Goal: Task Accomplishment & Management: Manage account settings

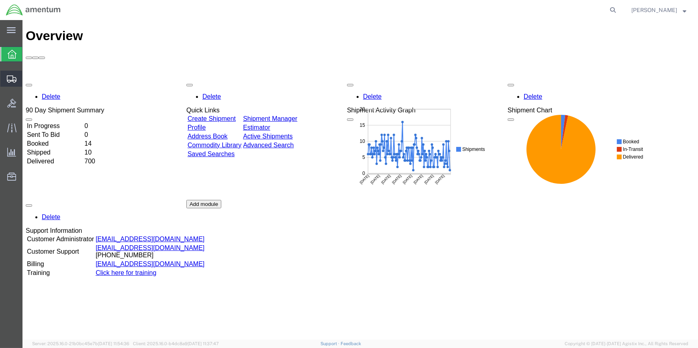
click at [0, 0] on span "Create Shipment" at bounding box center [0, 0] width 0 height 0
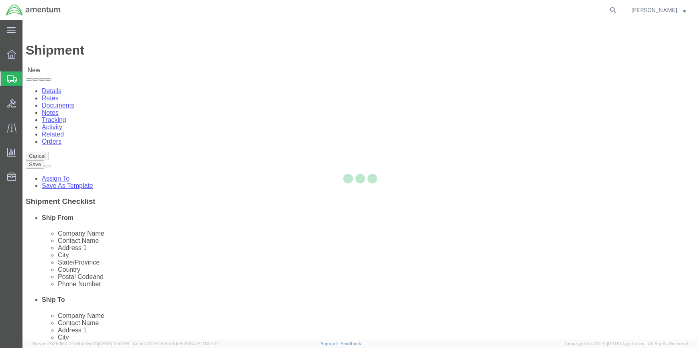
select select
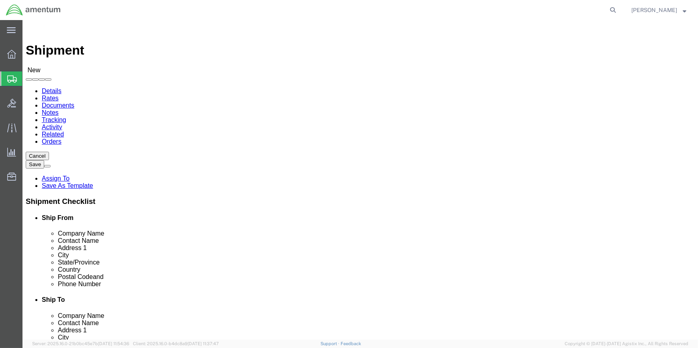
type input "WSA"
select select "49914"
select select "[GEOGRAPHIC_DATA]"
drag, startPoint x: 139, startPoint y: 165, endPoint x: 84, endPoint y: 156, distance: 55.3
click div "Contact Name"
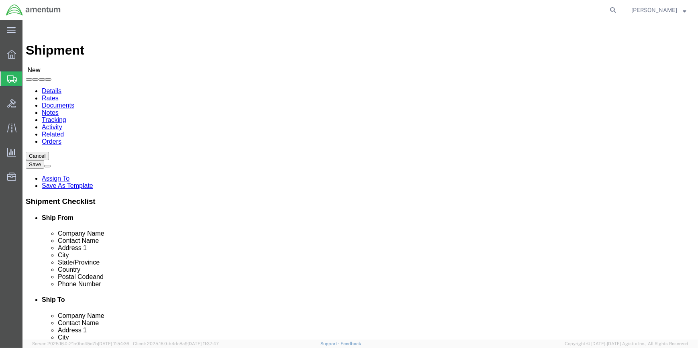
type input "[PERSON_NAME]"
click input "text"
type input "[PHONE_NUMBER]"
drag, startPoint x: 146, startPoint y: 286, endPoint x: 107, endPoint y: 286, distance: 39.0
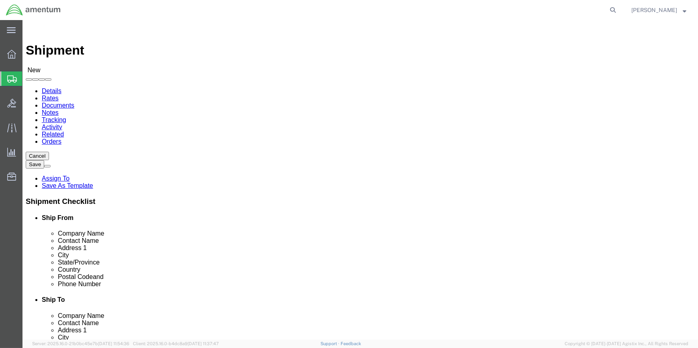
click input "text"
type input "[PERSON_NAME][EMAIL_ADDRESS][PERSON_NAME][DOMAIN_NAME]"
type input "EFO"
select select "49831"
select select "[GEOGRAPHIC_DATA]"
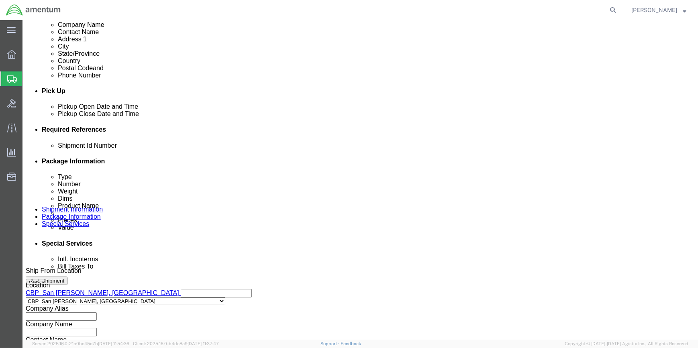
scroll to position [255, 0]
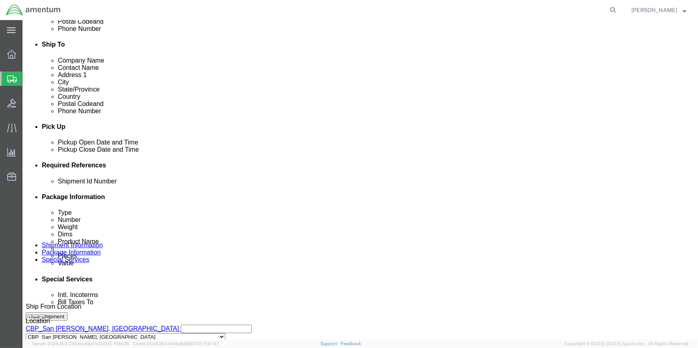
click button "Add reference"
drag, startPoint x: 246, startPoint y: 239, endPoint x: 239, endPoint y: 243, distance: 8.4
click select "Select Account Type Activity ID Airline Appointment Number ASN Batch Request # …"
select select "CUSTREF"
click select "Select Account Type Activity ID Airline Appointment Number ASN Batch Request # …"
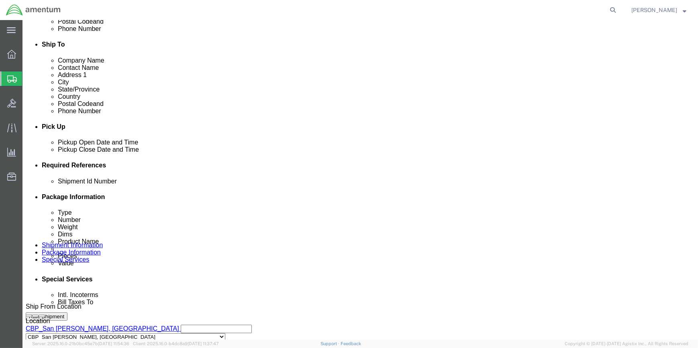
click input "text"
type input "324337"
click button "Add reference"
drag, startPoint x: 411, startPoint y: 239, endPoint x: 402, endPoint y: 238, distance: 8.8
click select "Select Account Type Activity ID Airline Appointment Number ASN Batch Request # …"
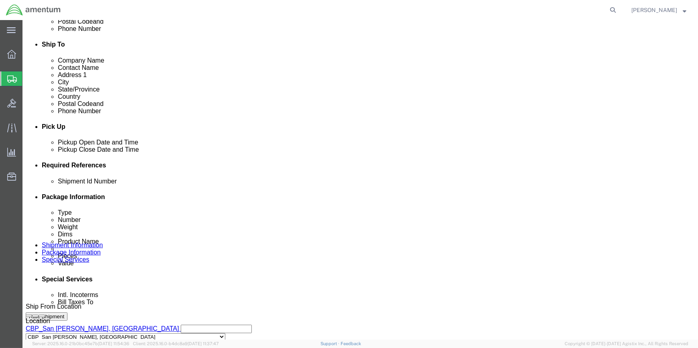
select select "DEPT"
click select "Select Account Type Activity ID Airline Appointment Number ASN Batch Request # …"
click input "text"
type input "CBP"
click button "Add reference"
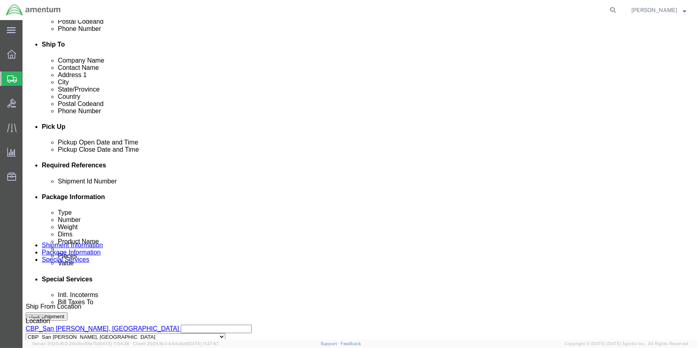
click select "Select Account Type Activity ID Airline Appointment Number ASN Batch Request # …"
select select "PROJNUM"
click select "Select Account Type Activity ID Airline Appointment Number ASN Batch Request # …"
click input "text"
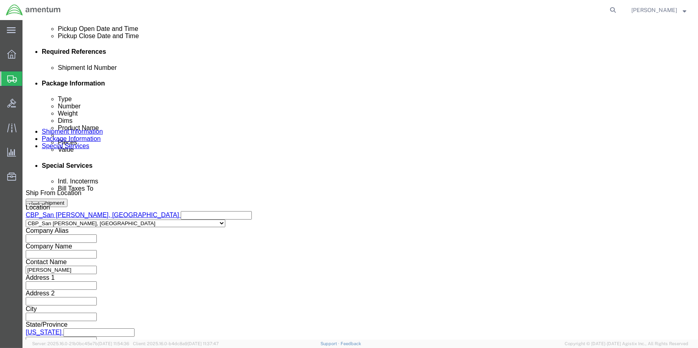
scroll to position [385, 0]
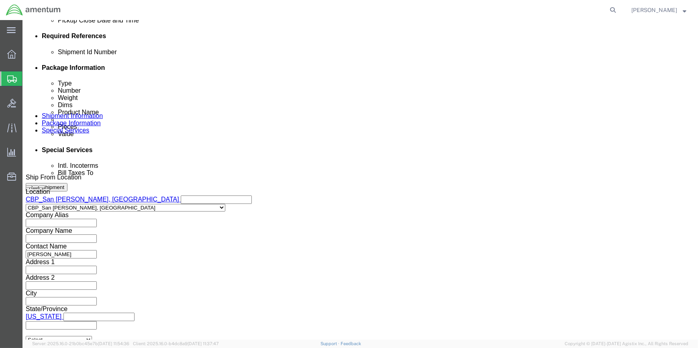
type input "6118.03.03.2219.000.WSA.0000"
click button "Continue"
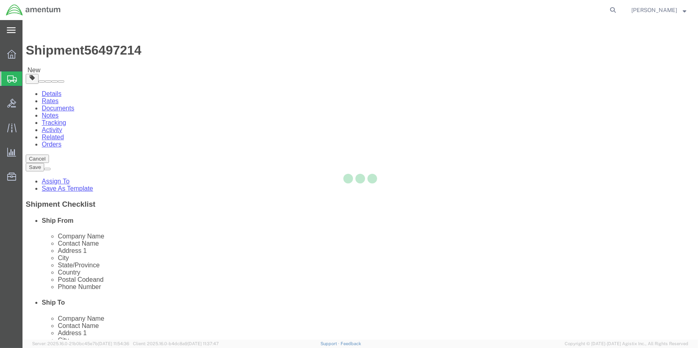
select select "CBOX"
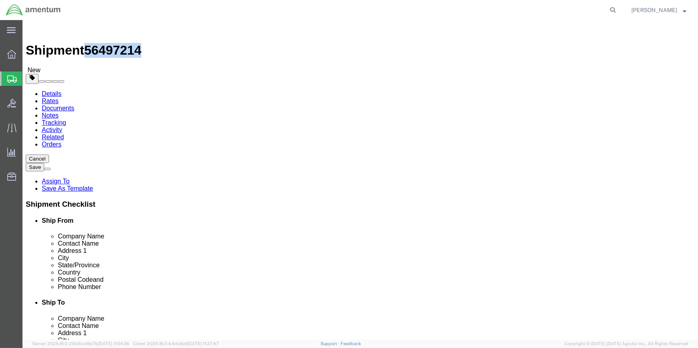
drag, startPoint x: 68, startPoint y: 6, endPoint x: 95, endPoint y: 7, distance: 26.9
click span "56497214"
drag, startPoint x: 95, startPoint y: 7, endPoint x: 80, endPoint y: 7, distance: 14.9
copy span "5649721"
drag, startPoint x: 331, startPoint y: 283, endPoint x: 287, endPoint y: 228, distance: 69.9
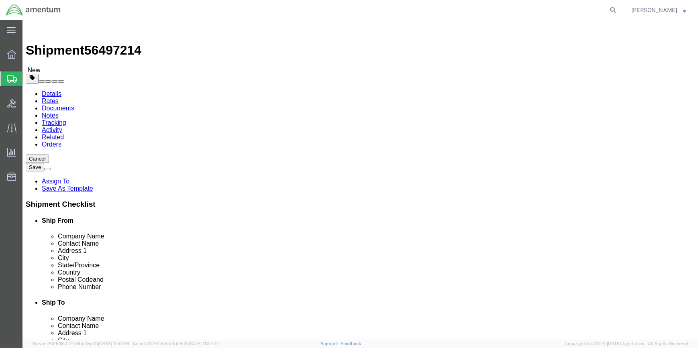
click div "Previous Continue"
drag, startPoint x: 68, startPoint y: 7, endPoint x: 108, endPoint y: 8, distance: 39.8
click span "56497214"
drag, startPoint x: 108, startPoint y: 8, endPoint x: 102, endPoint y: 8, distance: 5.6
copy span "56497214"
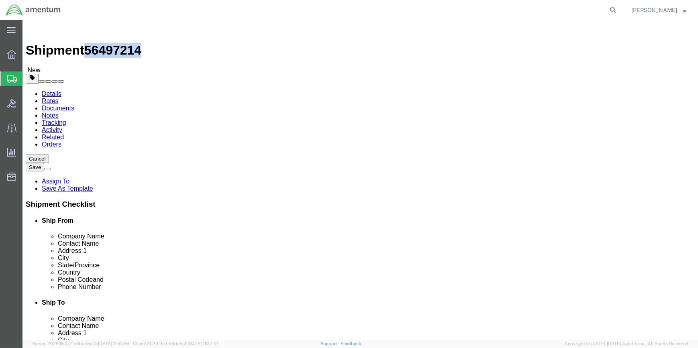
copy span "56497214"
click icon
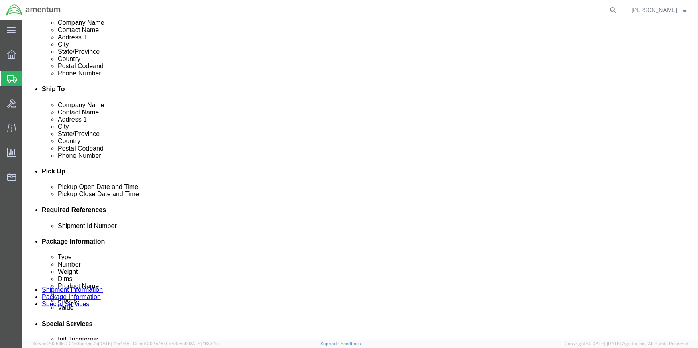
scroll to position [292, 0]
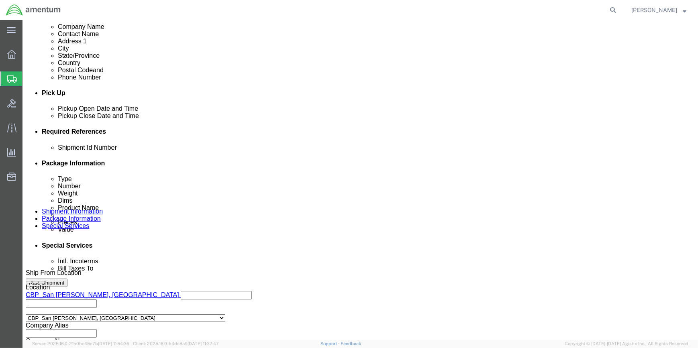
click input "text"
paste input "56497214"
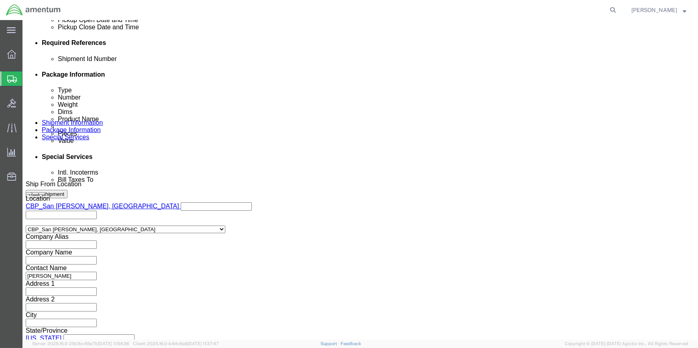
scroll to position [385, 0]
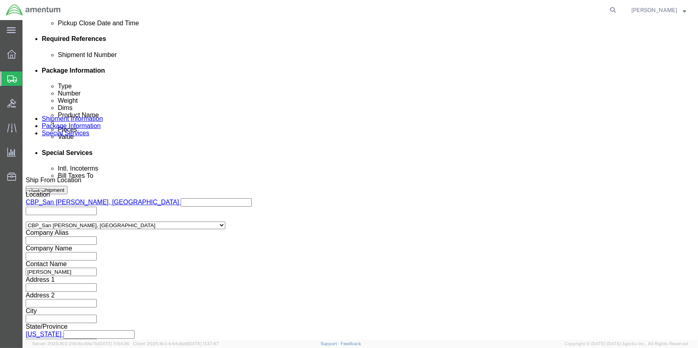
type input "56497214"
click icon
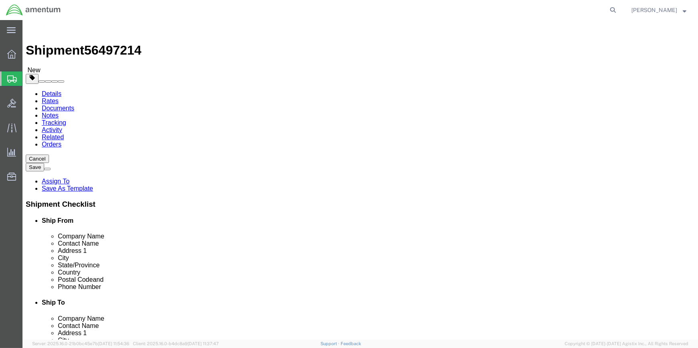
drag, startPoint x: 114, startPoint y: 175, endPoint x: 139, endPoint y: 175, distance: 24.5
click input "text"
type input "18"
type input "24"
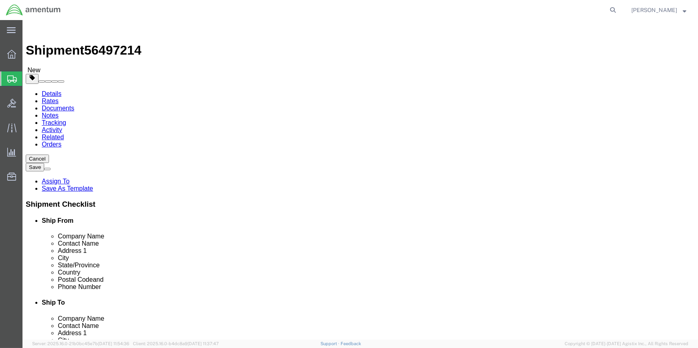
type input "30"
click span
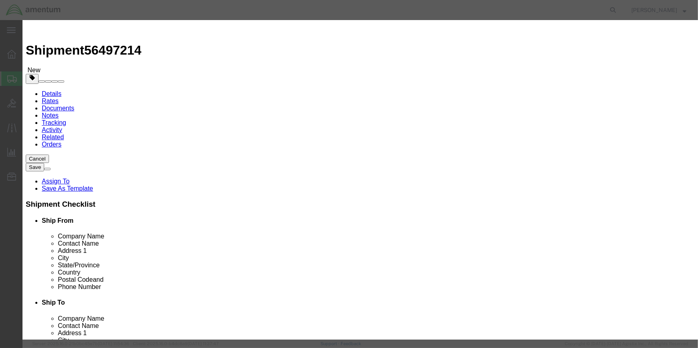
click input "text"
type input "MAGNETO"
type input "4"
type input "1600"
click button "Save & Close"
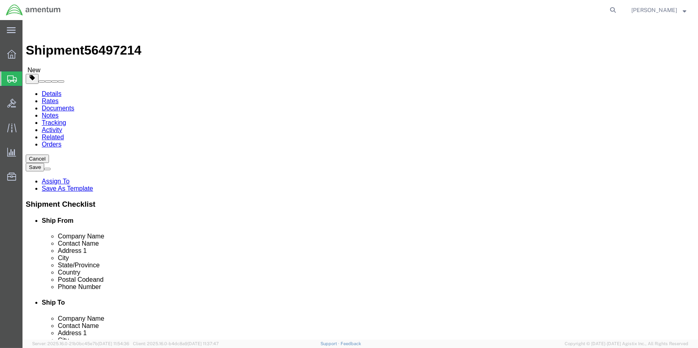
click button "Rate Shipment"
click icon
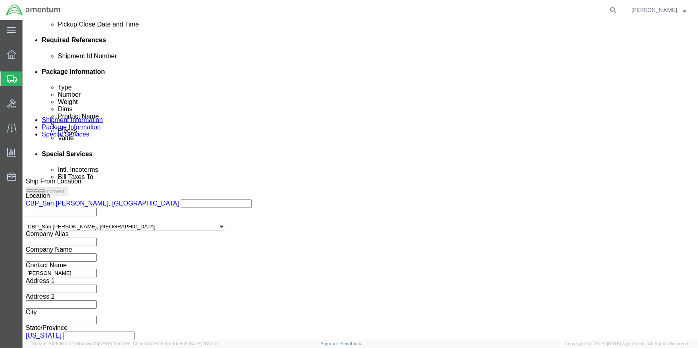
scroll to position [385, 0]
click icon
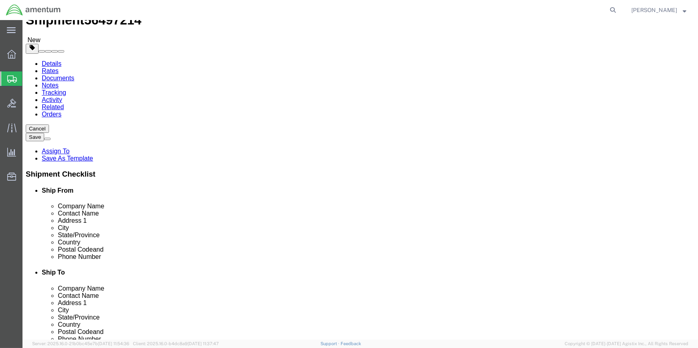
click div "Rate Shipment"
drag, startPoint x: 34, startPoint y: 54, endPoint x: 210, endPoint y: 96, distance: 180.8
click icon
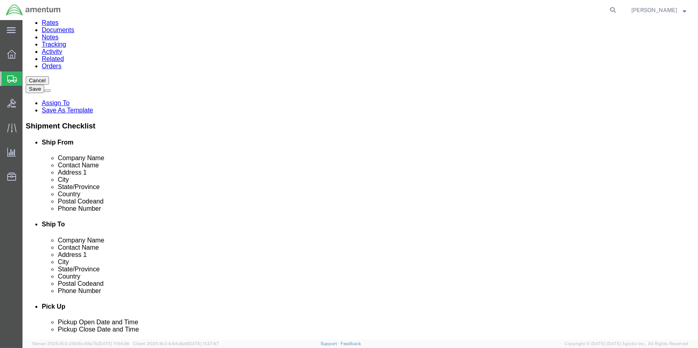
scroll to position [176, 0]
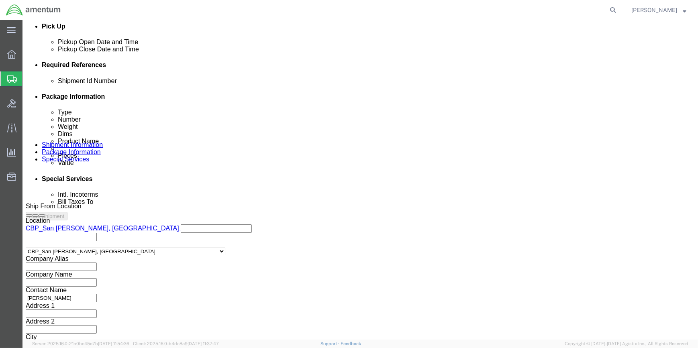
drag, startPoint x: 491, startPoint y: 312, endPoint x: 429, endPoint y: 285, distance: 67.1
click button "Continue"
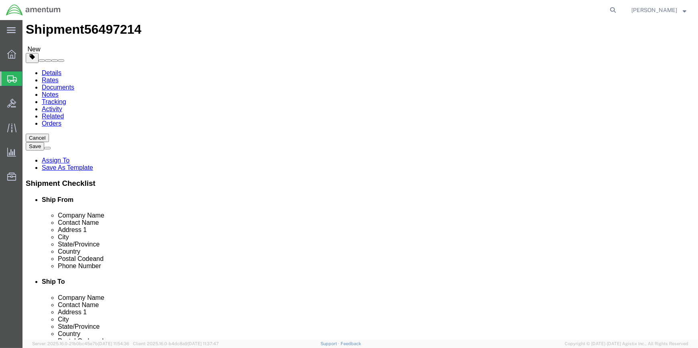
scroll to position [30, 0]
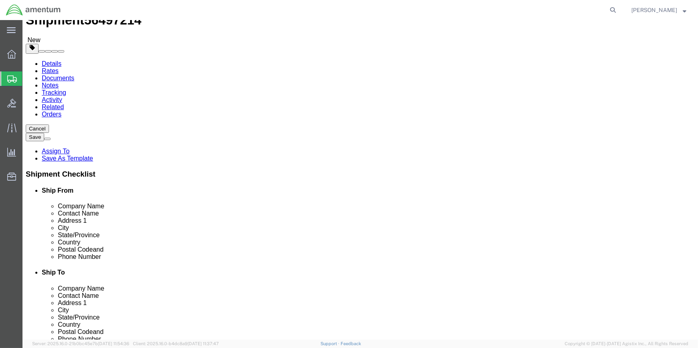
drag, startPoint x: 491, startPoint y: 288, endPoint x: 428, endPoint y: 284, distance: 64.0
click button "Continue"
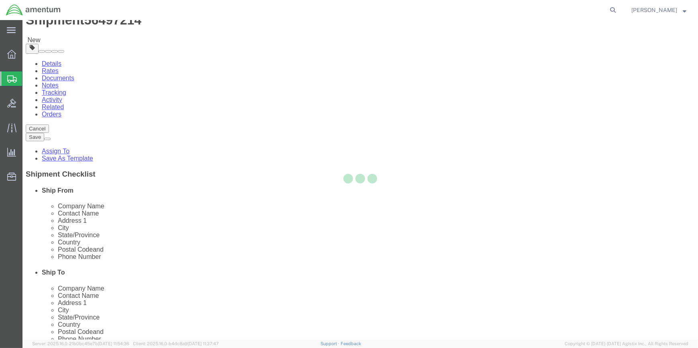
scroll to position [16, 0]
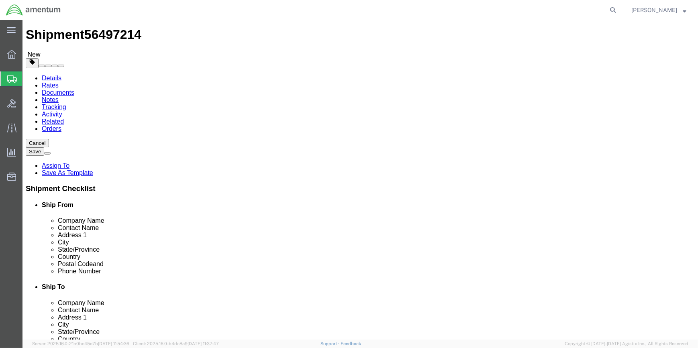
click icon
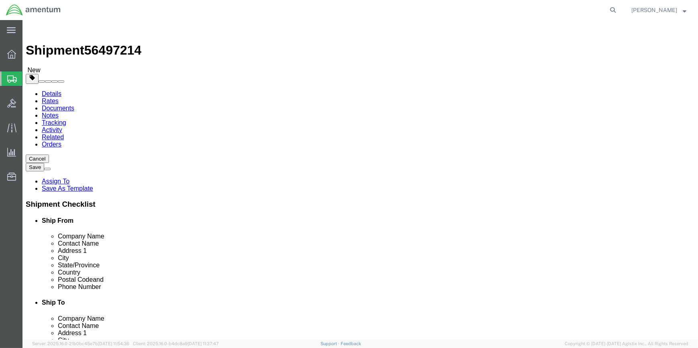
click div "Rate Shipment"
click dd "1600.00 USD"
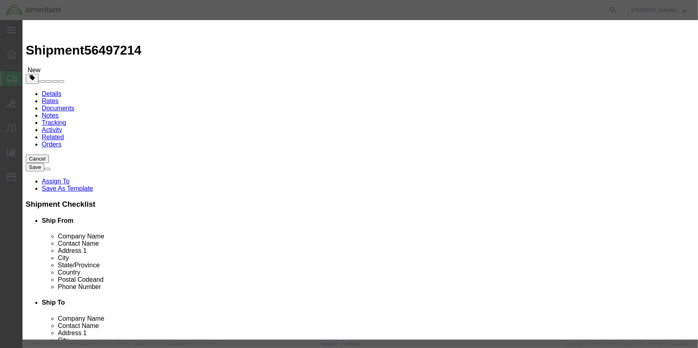
click button "Save & Close"
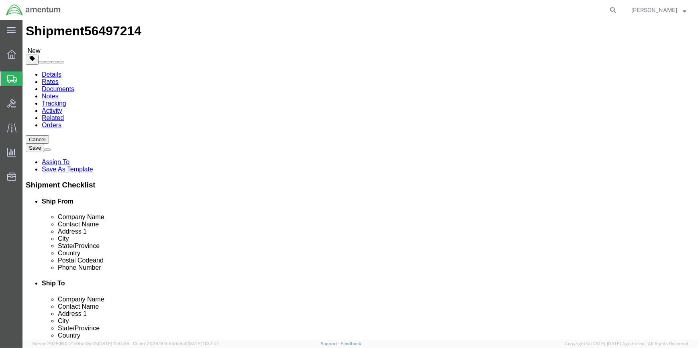
scroll to position [30, 0]
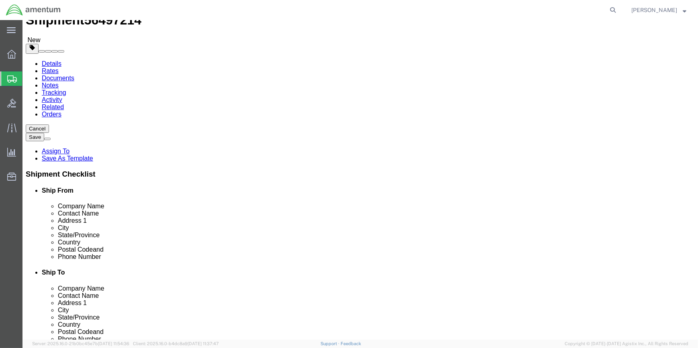
click div "Rate Shipment"
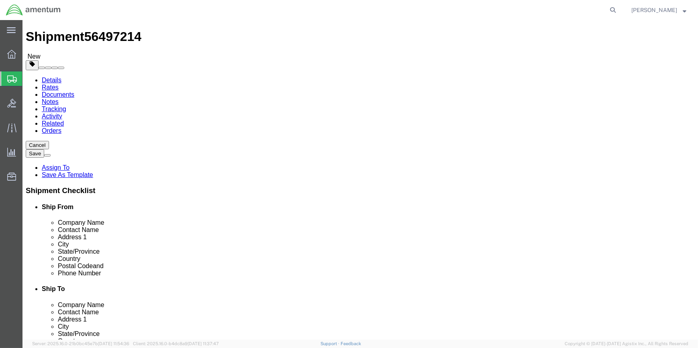
scroll to position [0, 0]
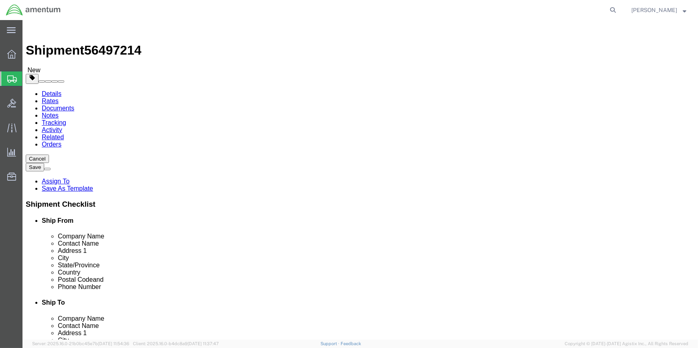
click icon
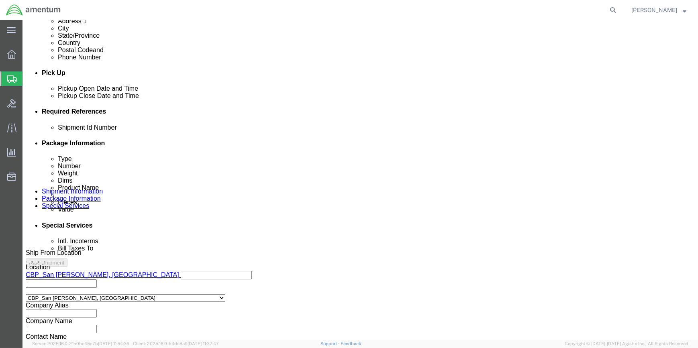
scroll to position [328, 0]
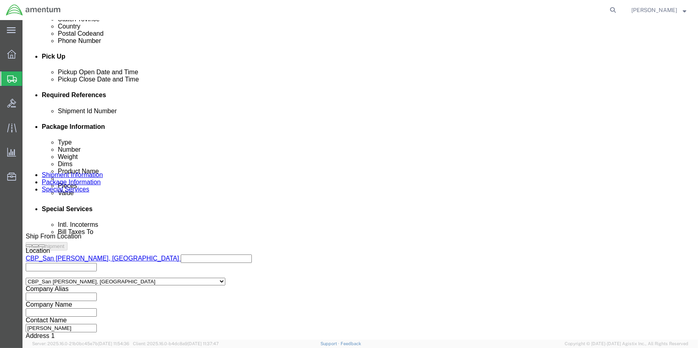
click input "6118.03.03.2219.000.WSA.0000"
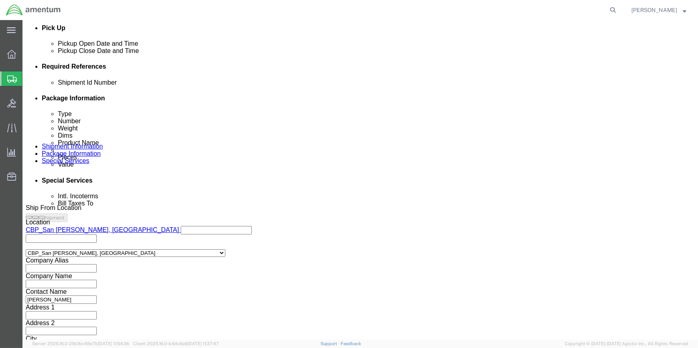
scroll to position [385, 0]
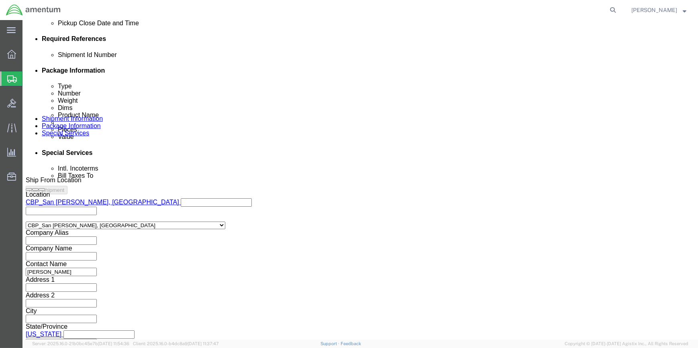
click button "Continue"
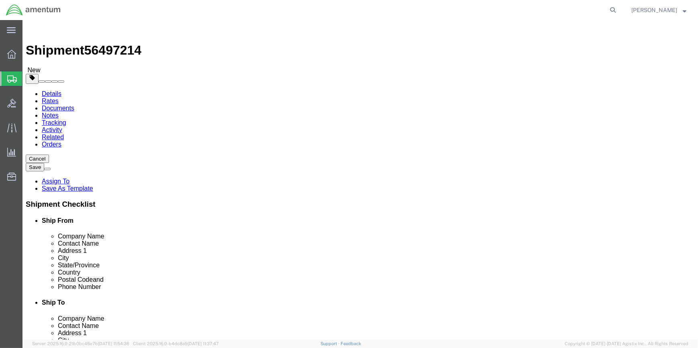
scroll to position [30, 0]
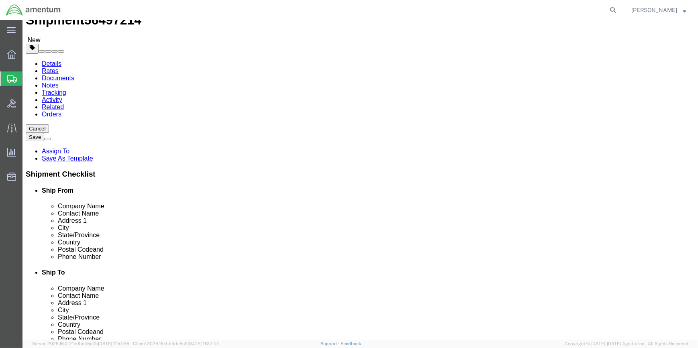
click link "Rates"
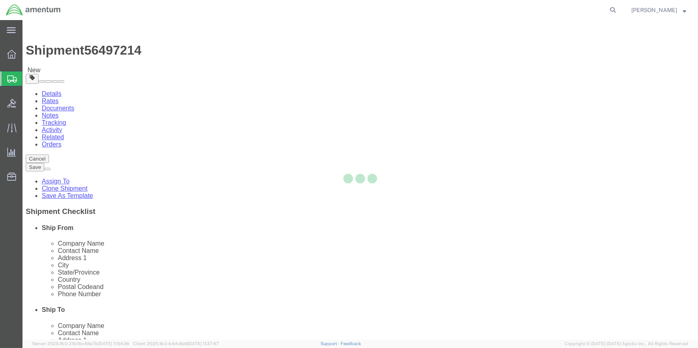
select select "49914"
select select "49831"
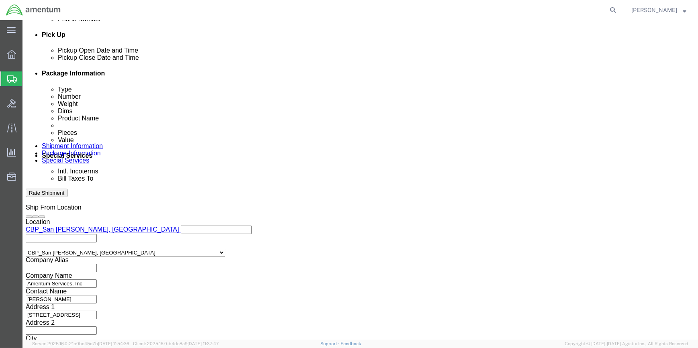
scroll to position [385, 0]
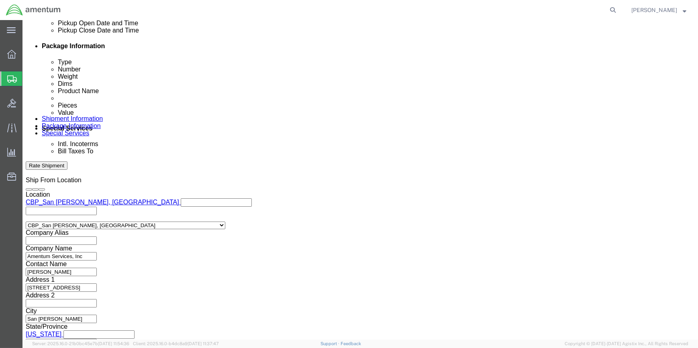
drag, startPoint x: 488, startPoint y: 285, endPoint x: 294, endPoint y: 183, distance: 219.1
click button "Continue"
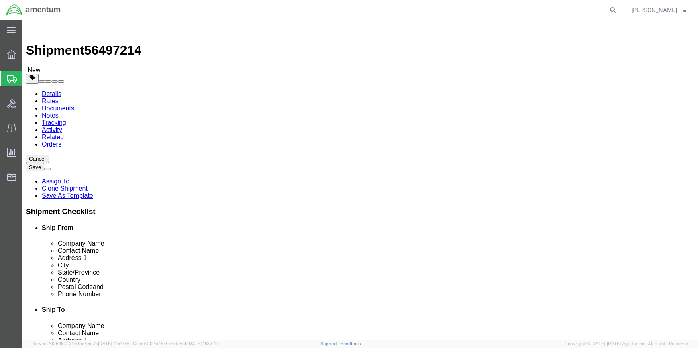
click button "Rate Shipment"
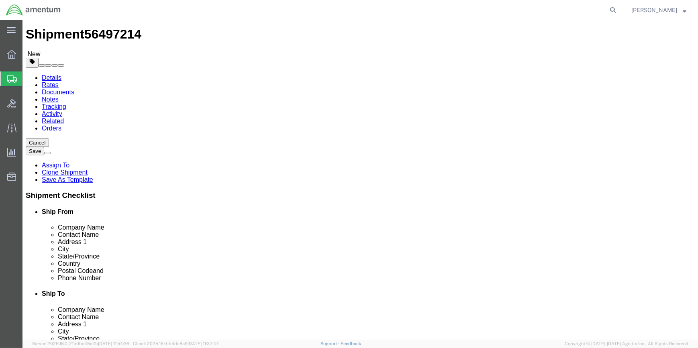
scroll to position [30, 0]
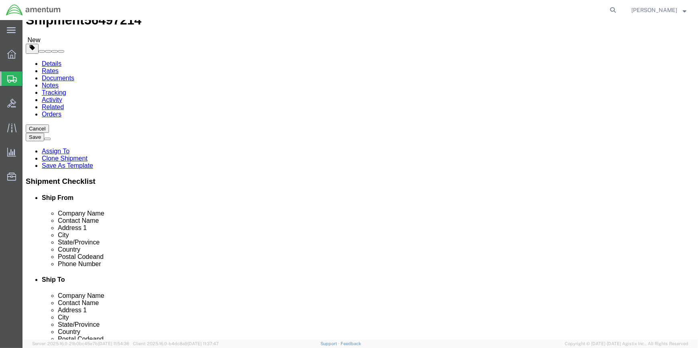
click link "Rates"
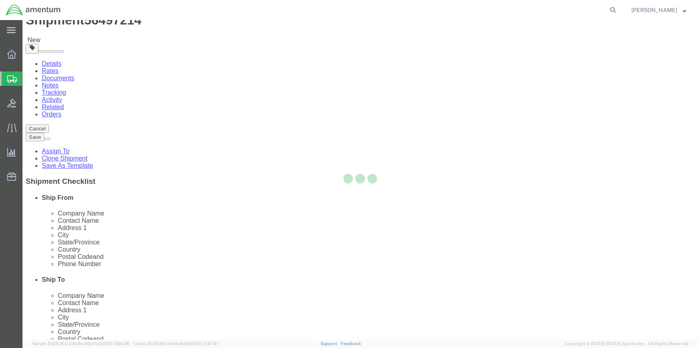
scroll to position [0, 0]
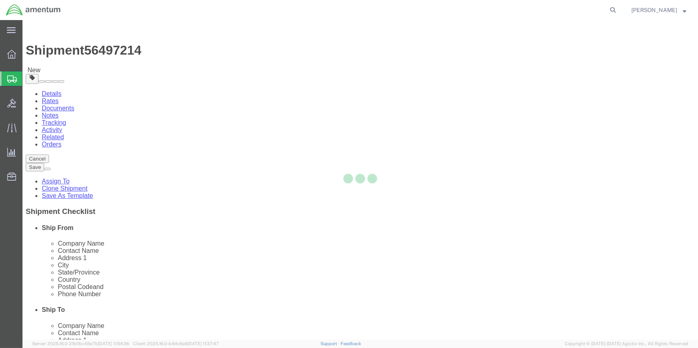
select select "49914"
select select "49831"
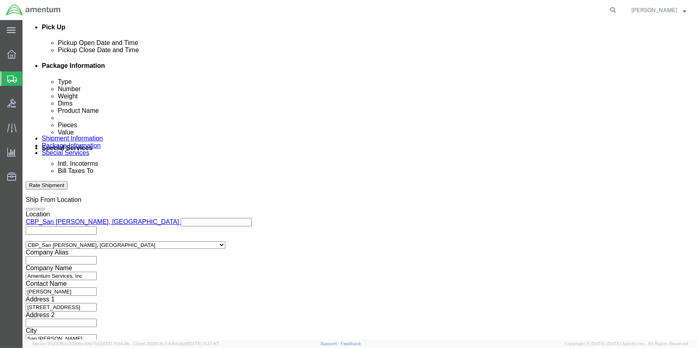
scroll to position [385, 0]
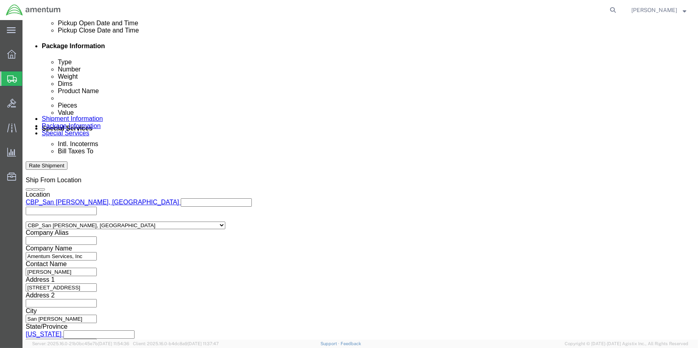
click button "Continue"
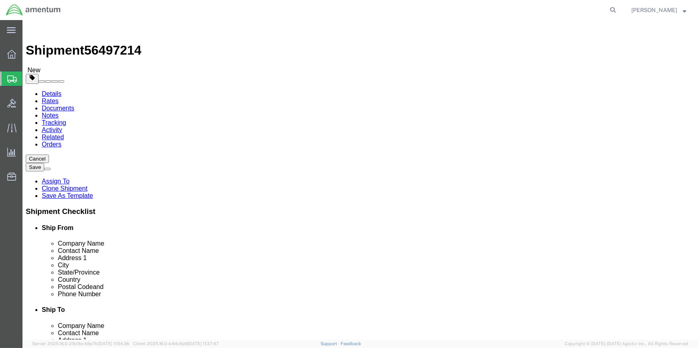
click button "Rate Shipment"
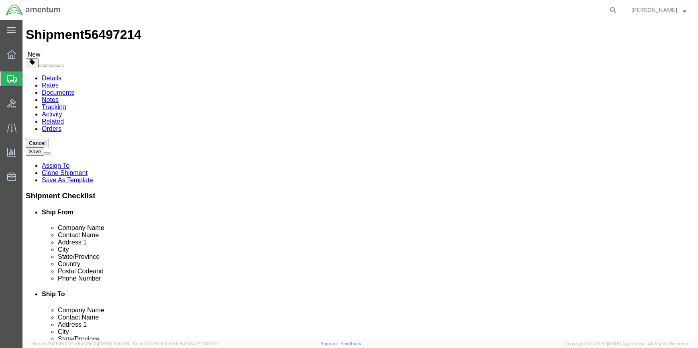
scroll to position [30, 0]
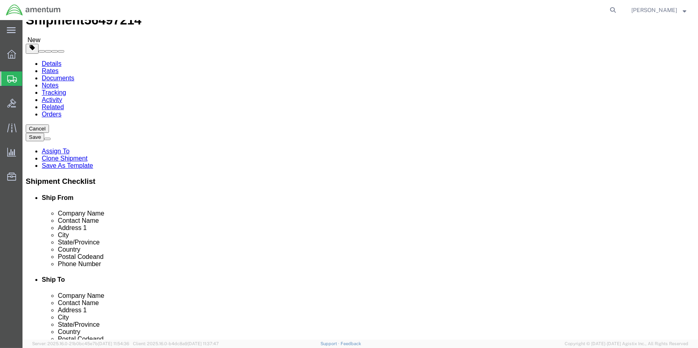
click button "Previous"
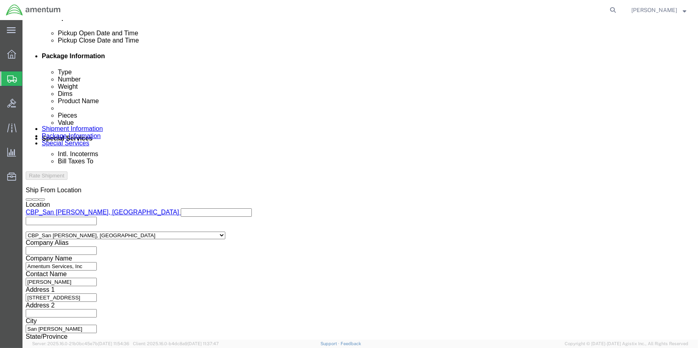
scroll to position [385, 0]
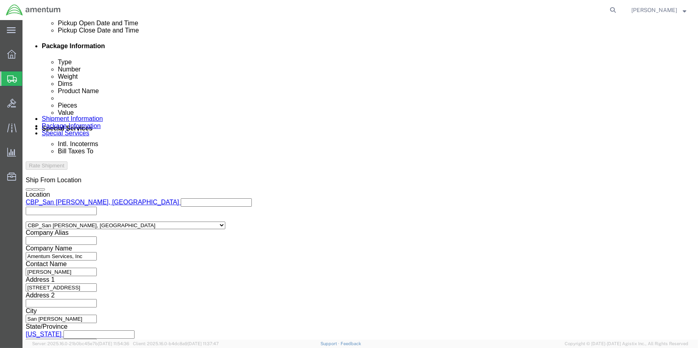
click button "Continue"
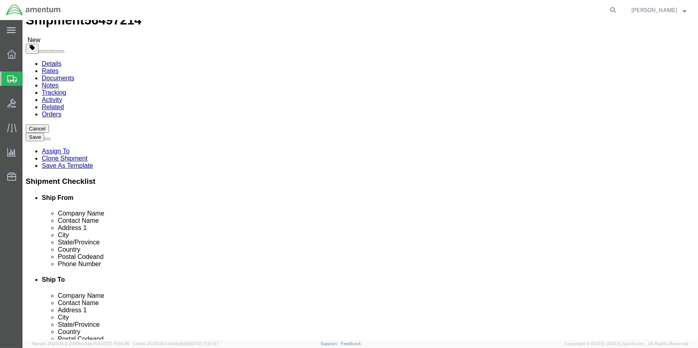
click link "Rates"
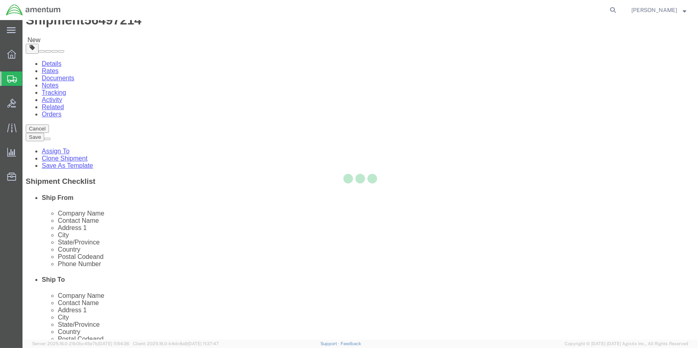
scroll to position [0, 0]
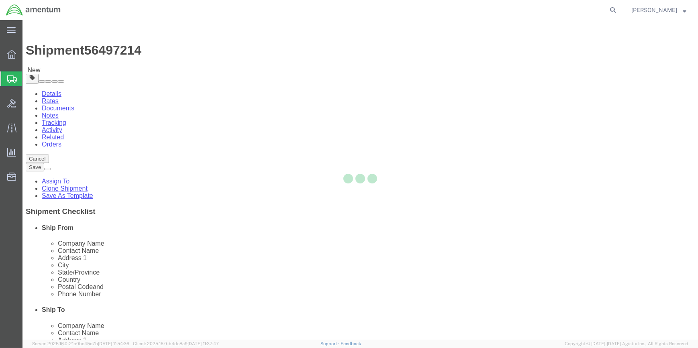
select select "49914"
select select "49831"
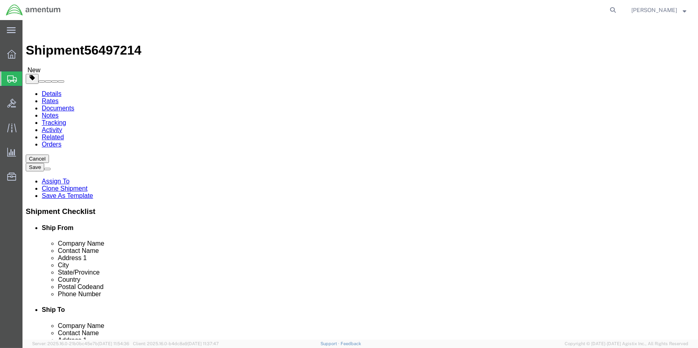
drag, startPoint x: 82, startPoint y: 30, endPoint x: 97, endPoint y: 32, distance: 15.0
click link "Documents"
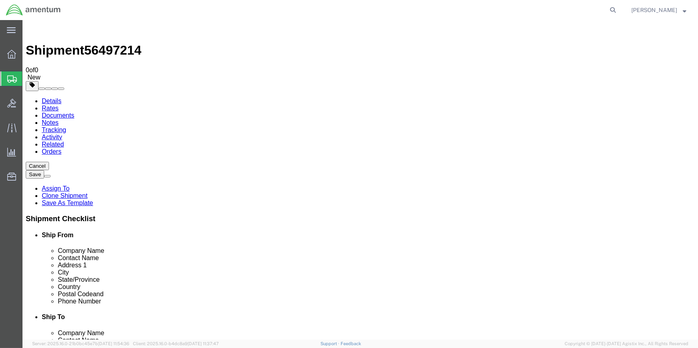
click at [64, 141] on link "Related" at bounding box center [53, 144] width 22 height 7
click at [61, 148] on link "Orders" at bounding box center [52, 151] width 20 height 7
click at [59, 119] on link "Notes" at bounding box center [50, 122] width 17 height 7
click at [59, 105] on link "Rates" at bounding box center [50, 108] width 17 height 7
click at [51, 98] on link "Details" at bounding box center [52, 101] width 20 height 7
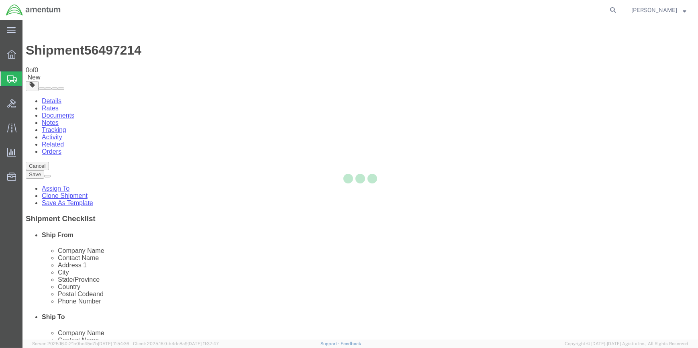
select select "49914"
select select "49831"
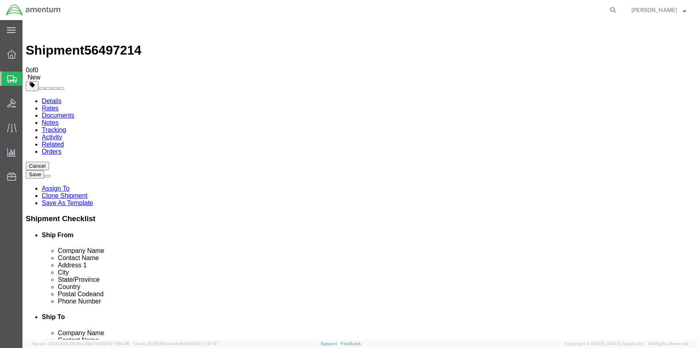
click button "Rate Shipment"
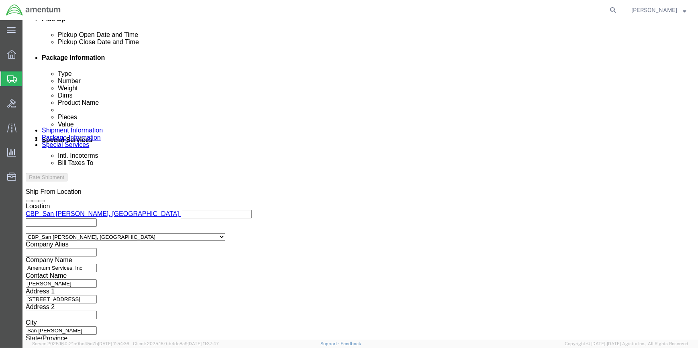
scroll to position [385, 0]
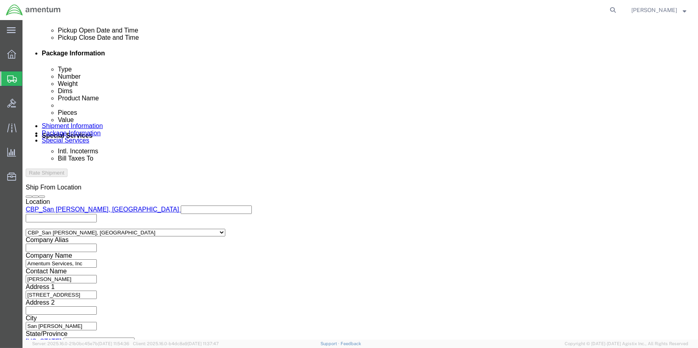
click button "Continue"
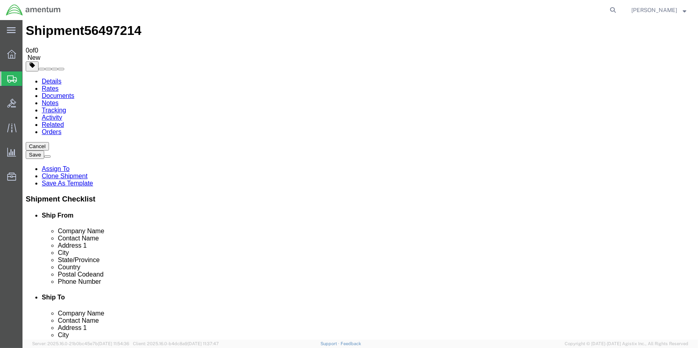
scroll to position [30, 0]
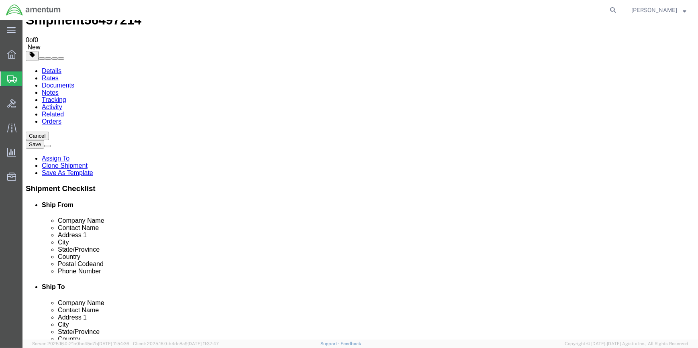
click button "Save"
click link "Save As Template"
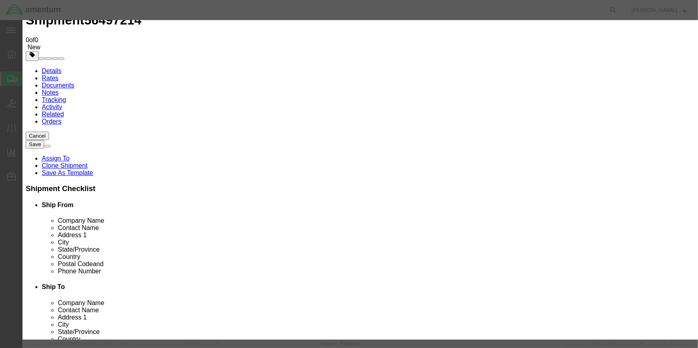
click input "text"
type input "EFO MAGNETO SHIPMENT OF QTY 4"
click button "Save"
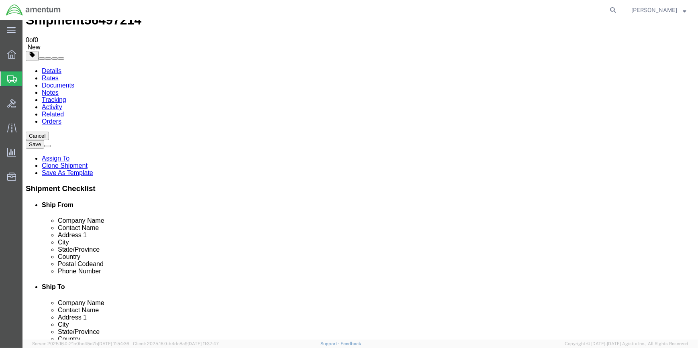
click at [0, 0] on span "Shipment Manager" at bounding box center [0, 0] width 0 height 0
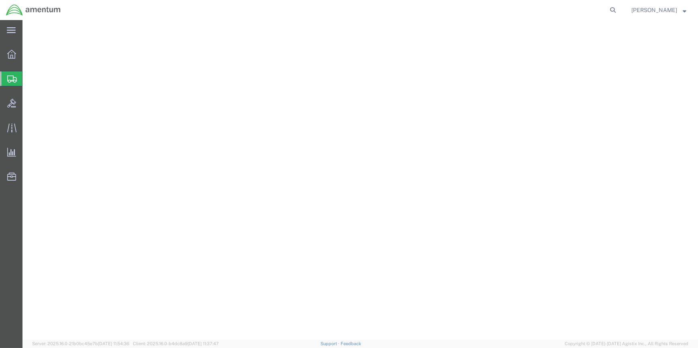
click at [0, 0] on span "Shipment Manager" at bounding box center [0, 0] width 0 height 0
click at [683, 11] on span "[PERSON_NAME]" at bounding box center [658, 10] width 55 height 9
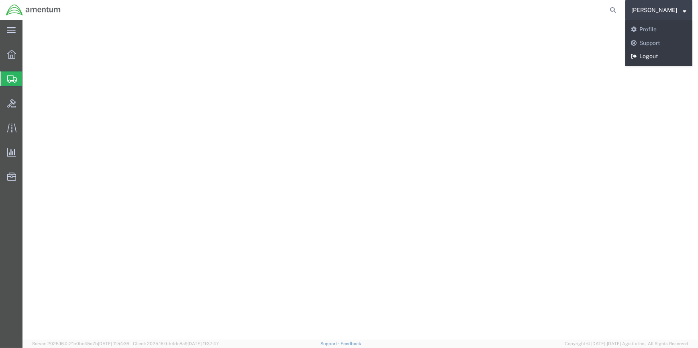
click at [645, 56] on link "Logout" at bounding box center [658, 57] width 67 height 14
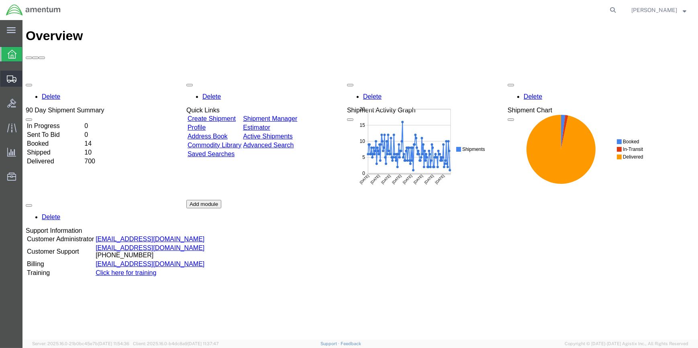
click at [0, 0] on span "Shipment Manager" at bounding box center [0, 0] width 0 height 0
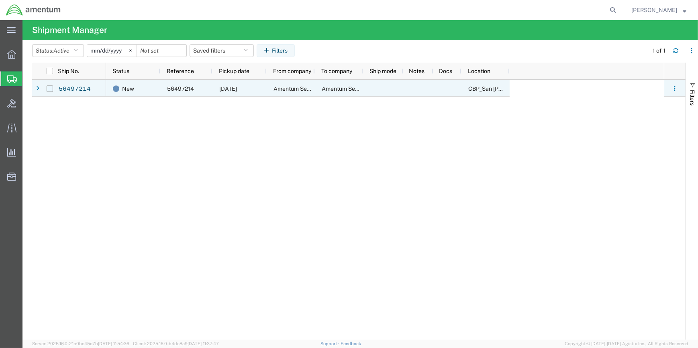
click at [50, 88] on input "Press Space to toggle row selection (unchecked)" at bounding box center [50, 89] width 6 height 6
checkbox input "true"
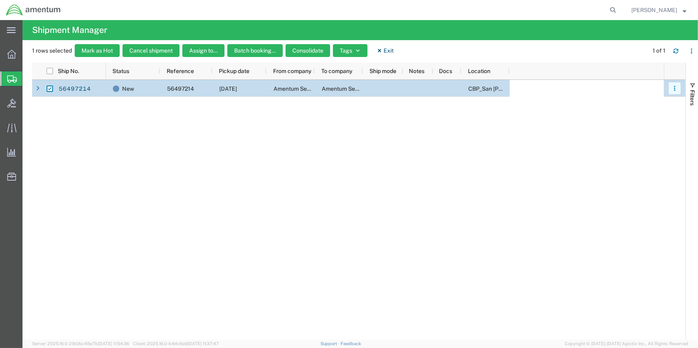
click at [675, 88] on icon "button" at bounding box center [674, 88] width 1 height 1
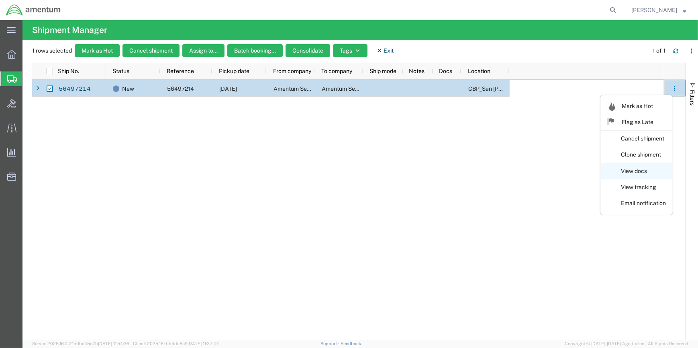
click at [624, 169] on link "View docs" at bounding box center [636, 171] width 71 height 14
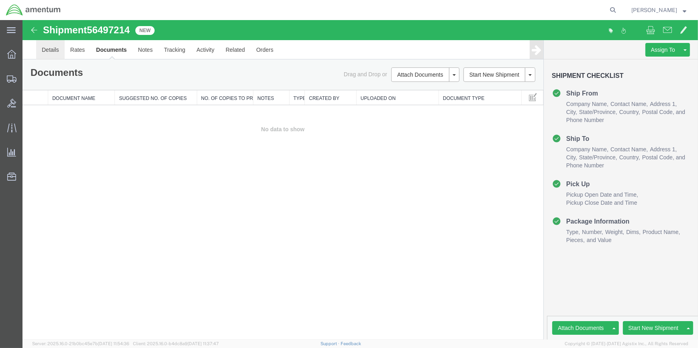
click at [49, 50] on link "Details" at bounding box center [50, 49] width 29 height 19
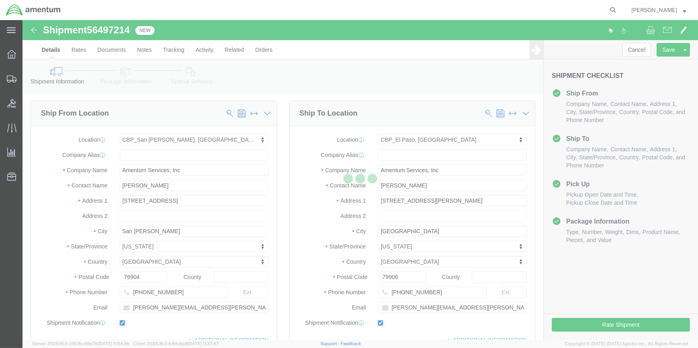
select select "49914"
select select "49831"
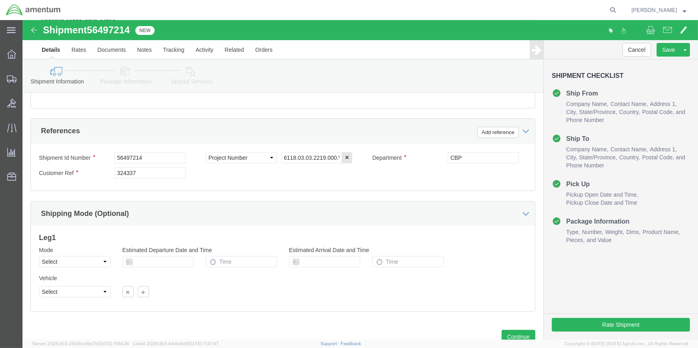
scroll to position [385, 0]
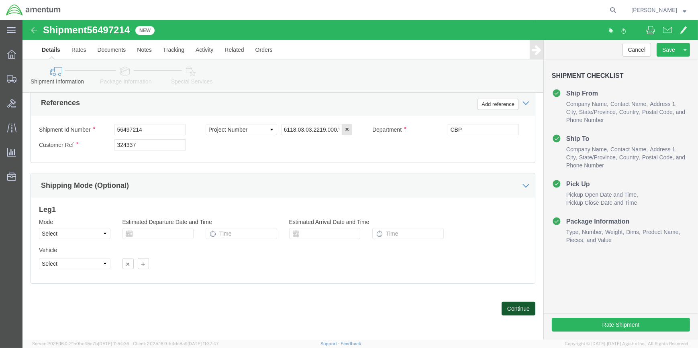
click button "Continue"
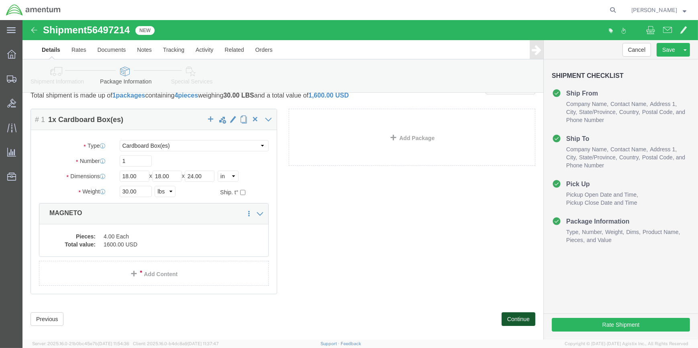
scroll to position [30, 0]
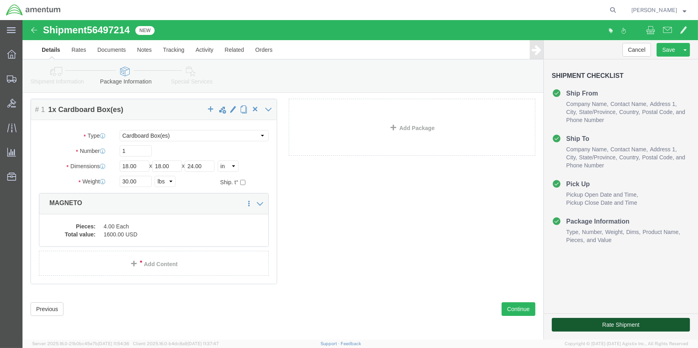
click button "Rate Shipment"
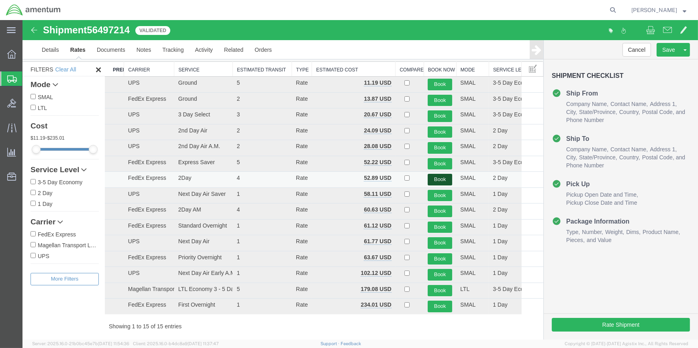
click at [436, 177] on button "Book" at bounding box center [440, 180] width 24 height 12
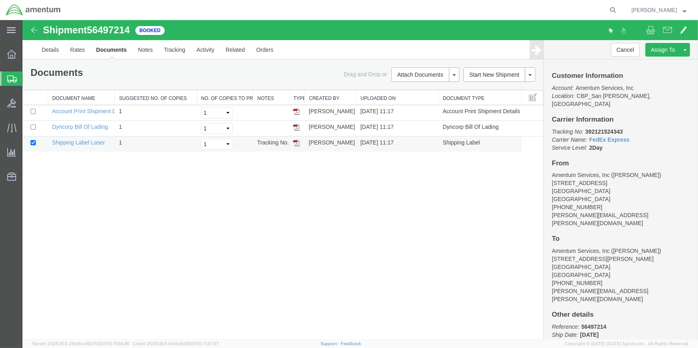
click at [295, 141] on img at bounding box center [296, 143] width 6 height 6
